Goal: Information Seeking & Learning: Learn about a topic

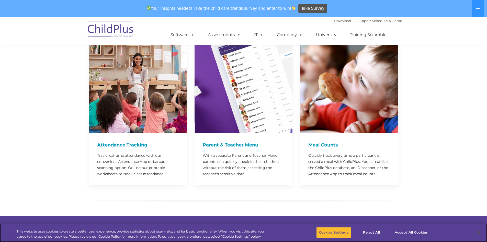
scroll to position [1283, 0]
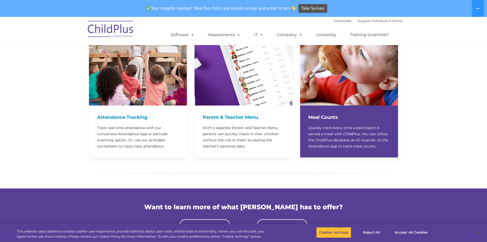
click at [344, 110] on div "Meal Counts Quickly track every time a participant is served a meal with ChildP…" at bounding box center [349, 131] width 98 height 52
click at [328, 113] on h4 "Meal Counts" at bounding box center [349, 116] width 82 height 7
click at [329, 113] on h4 "Meal Counts" at bounding box center [349, 116] width 82 height 7
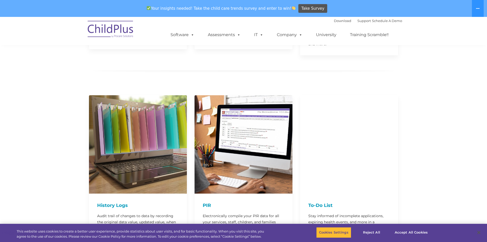
scroll to position [786, 0]
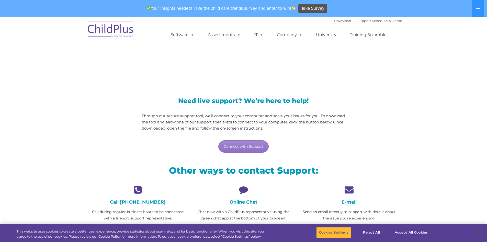
click at [239, 199] on h4 "Online Chat" at bounding box center [244, 202] width 98 height 6
click at [240, 195] on div "Online Chat Chat now with a ChildPlus representative using the green chat app a…" at bounding box center [244, 203] width 98 height 36
click at [400, 231] on button "Accept All Cookies" at bounding box center [411, 232] width 39 height 11
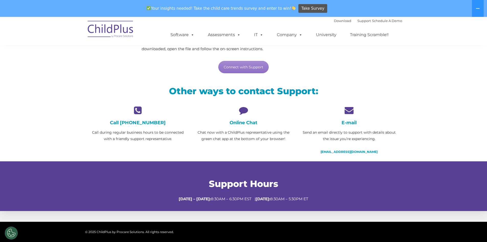
scroll to position [79, 0]
click at [244, 121] on h4 "Online Chat" at bounding box center [244, 123] width 98 height 6
click at [11, 233] on button "Cookies Settings" at bounding box center [11, 232] width 13 height 13
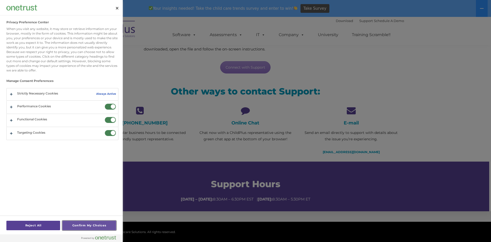
click at [75, 222] on button "Confirm My Choices" at bounding box center [89, 224] width 54 height 9
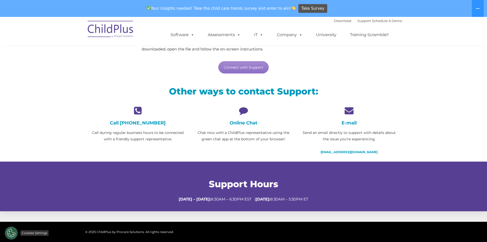
click at [10, 231] on button "Cookies Settings" at bounding box center [11, 232] width 13 height 13
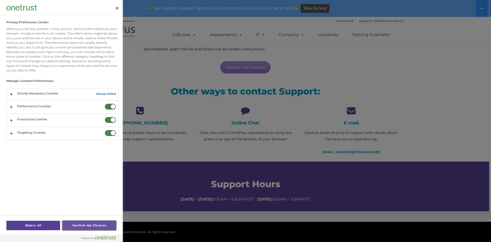
click at [84, 225] on button "Confirm My Choices" at bounding box center [89, 224] width 54 height 9
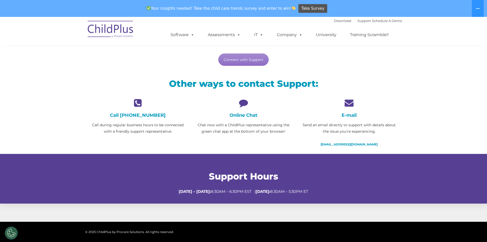
scroll to position [0, 0]
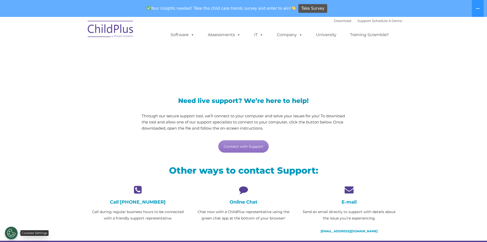
click at [10, 232] on button "Cookies Settings" at bounding box center [11, 232] width 13 height 13
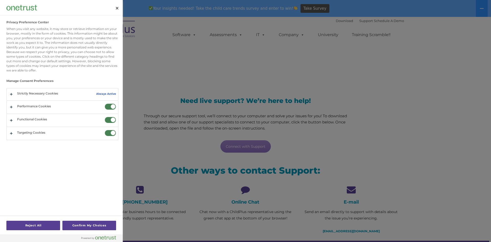
click at [10, 232] on div "Reject All Confirm My Choices" at bounding box center [61, 224] width 110 height 18
click at [332, 151] on div at bounding box center [245, 121] width 491 height 242
drag, startPoint x: 284, startPoint y: 157, endPoint x: 250, endPoint y: 109, distance: 58.5
click at [283, 156] on div at bounding box center [245, 121] width 491 height 242
drag, startPoint x: 112, startPoint y: 58, endPoint x: 116, endPoint y: 40, distance: 18.5
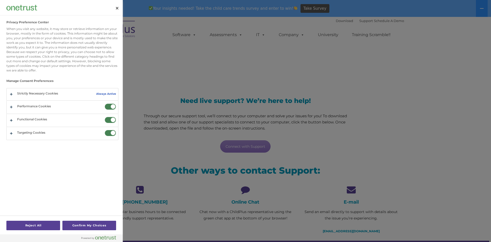
click at [112, 57] on div "When you visit any website, it may store or retrieve information on your browse…" at bounding box center [62, 50] width 112 height 46
drag, startPoint x: 117, startPoint y: 10, endPoint x: 112, endPoint y: 0, distance: 10.9
click at [117, 10] on button "Close" at bounding box center [116, 8] width 11 height 11
